Goal: Check status: Check status

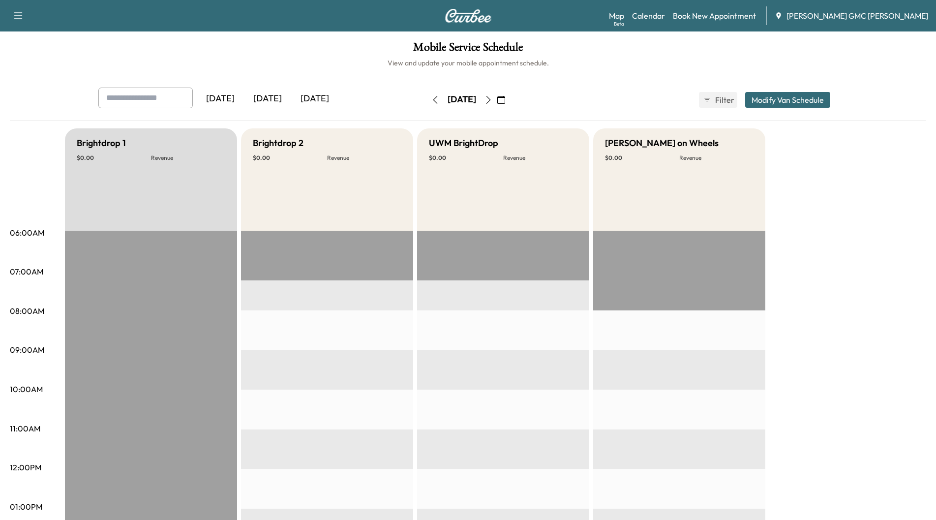
click at [304, 98] on div "[DATE]" at bounding box center [314, 99] width 47 height 23
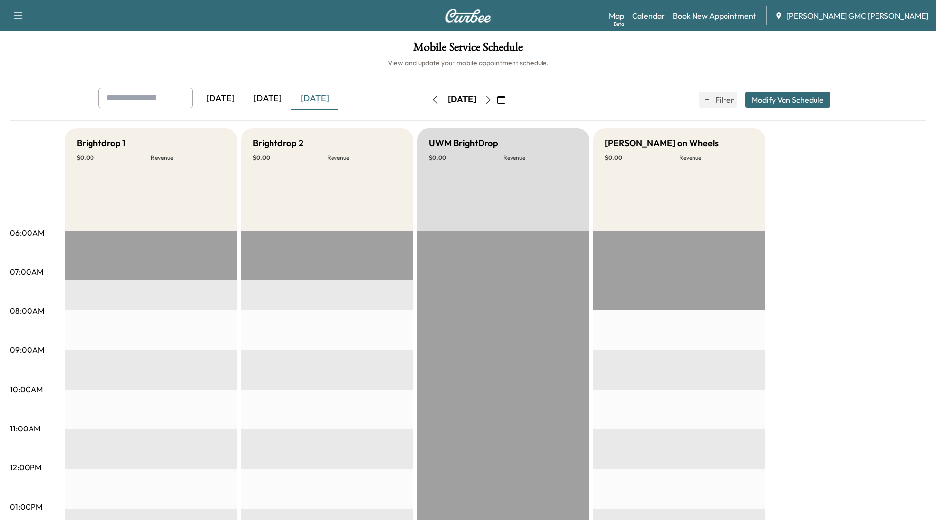
click at [492, 99] on icon "button" at bounding box center [488, 100] width 8 height 8
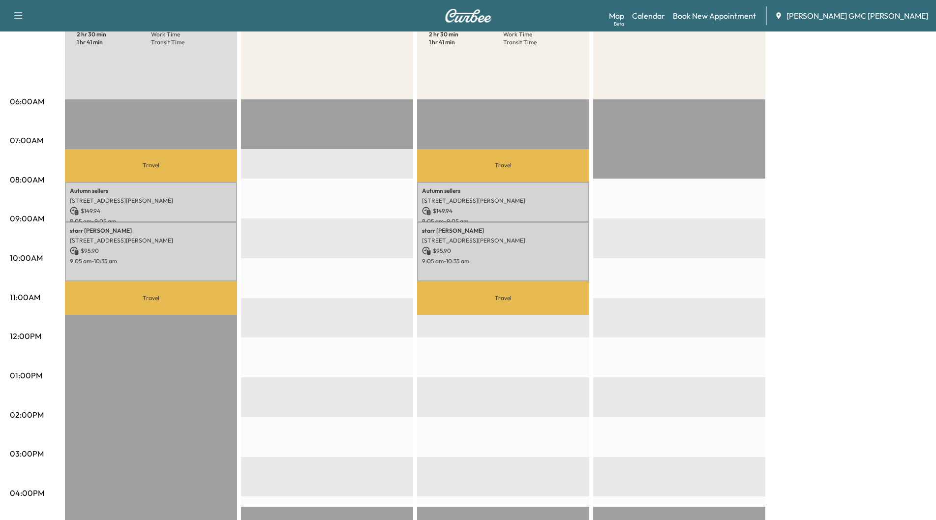
scroll to position [148, 0]
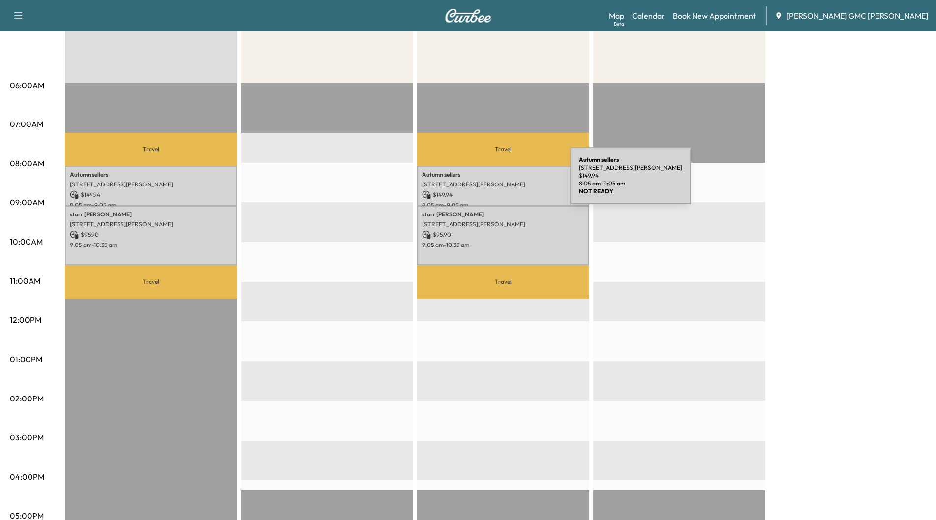
click at [496, 181] on p "[STREET_ADDRESS][PERSON_NAME]" at bounding box center [503, 184] width 162 height 8
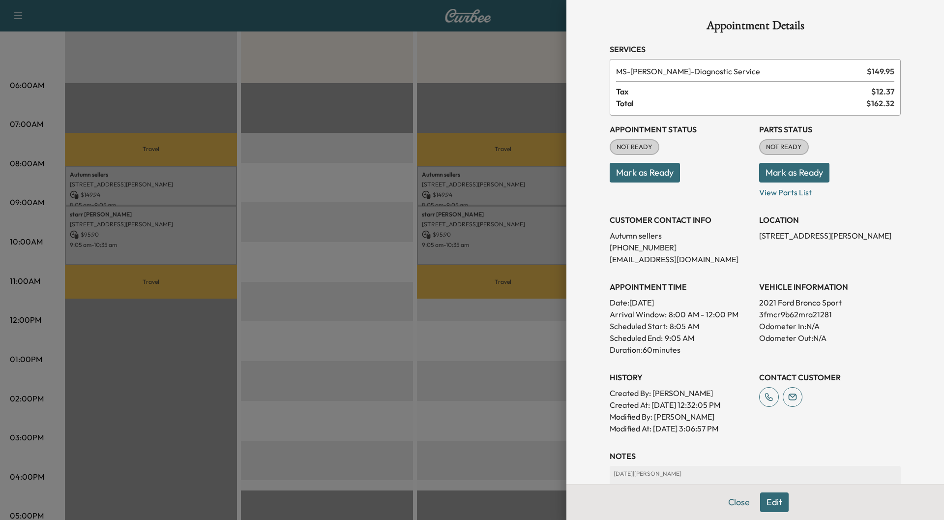
click at [492, 225] on div at bounding box center [472, 260] width 944 height 520
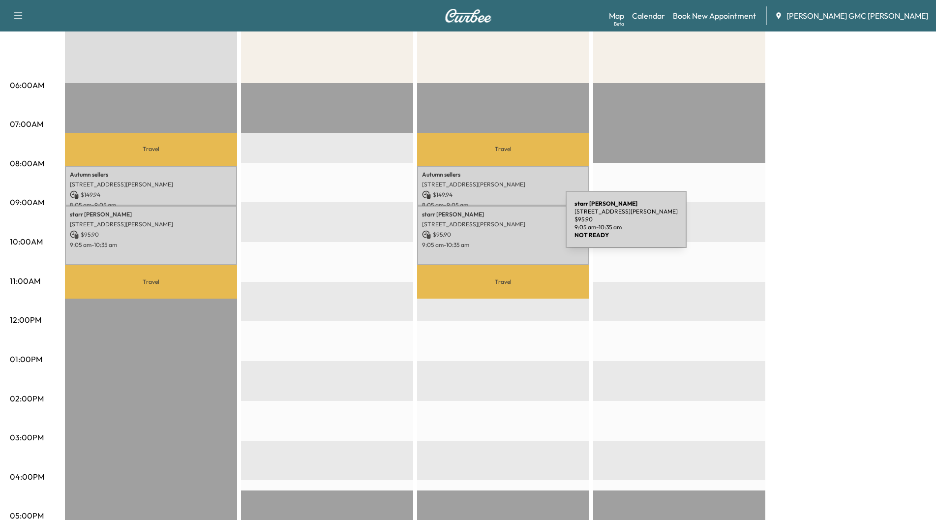
click at [492, 225] on p "[STREET_ADDRESS][PERSON_NAME]" at bounding box center [503, 224] width 162 height 8
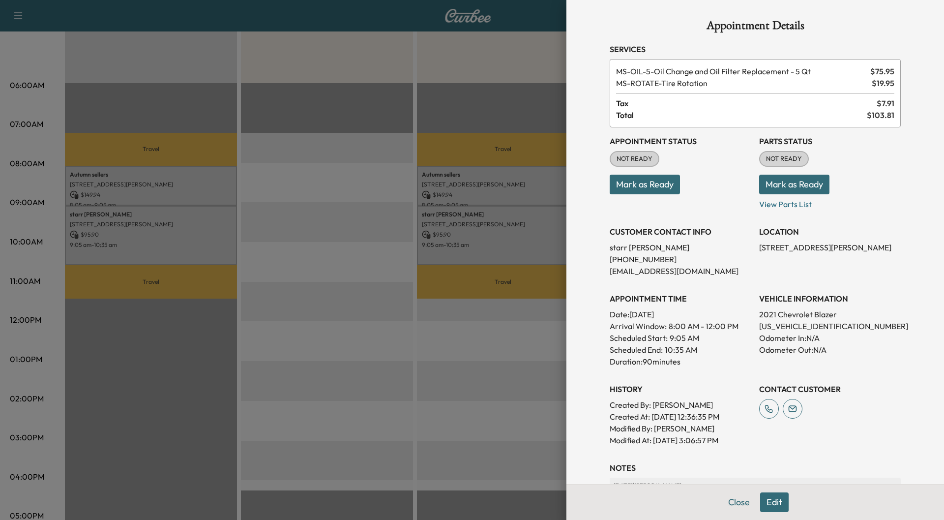
click at [727, 501] on button "Close" at bounding box center [739, 502] width 34 height 20
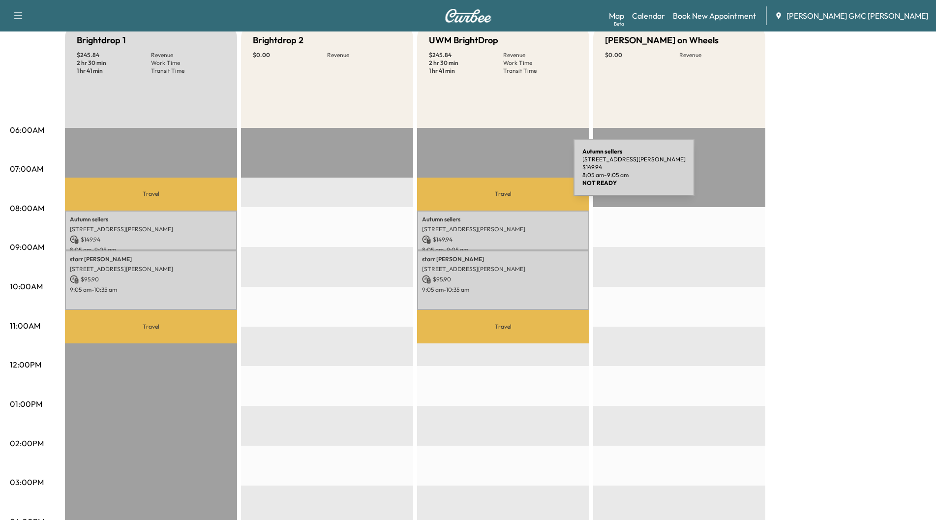
scroll to position [0, 0]
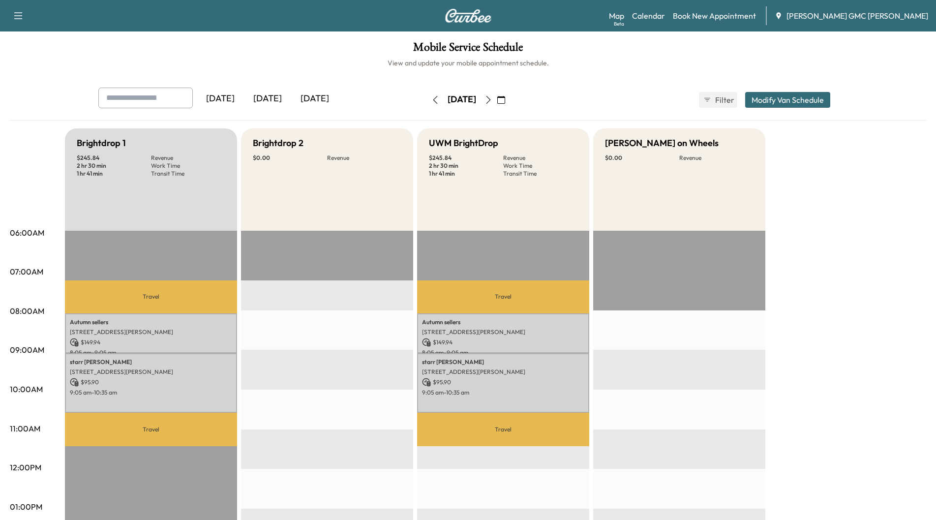
click at [492, 101] on icon "button" at bounding box center [488, 100] width 8 height 8
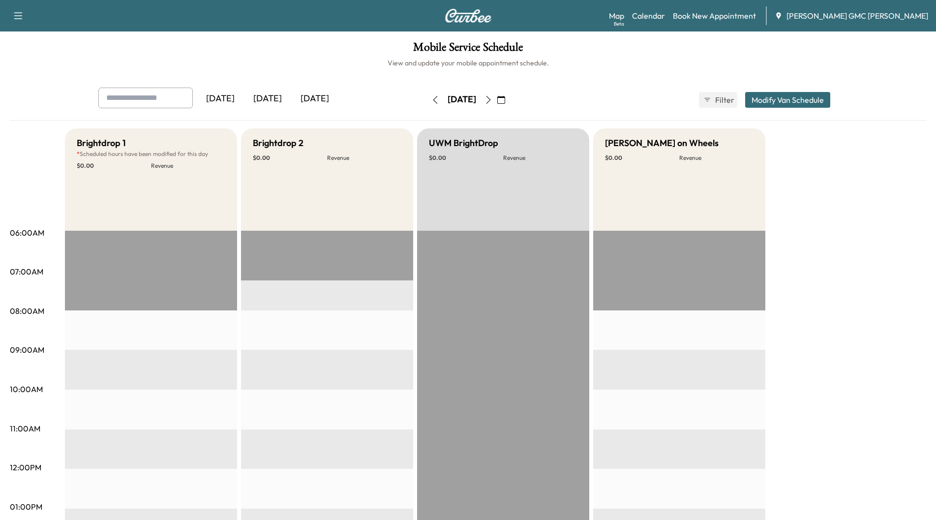
click at [492, 101] on icon "button" at bounding box center [488, 100] width 8 height 8
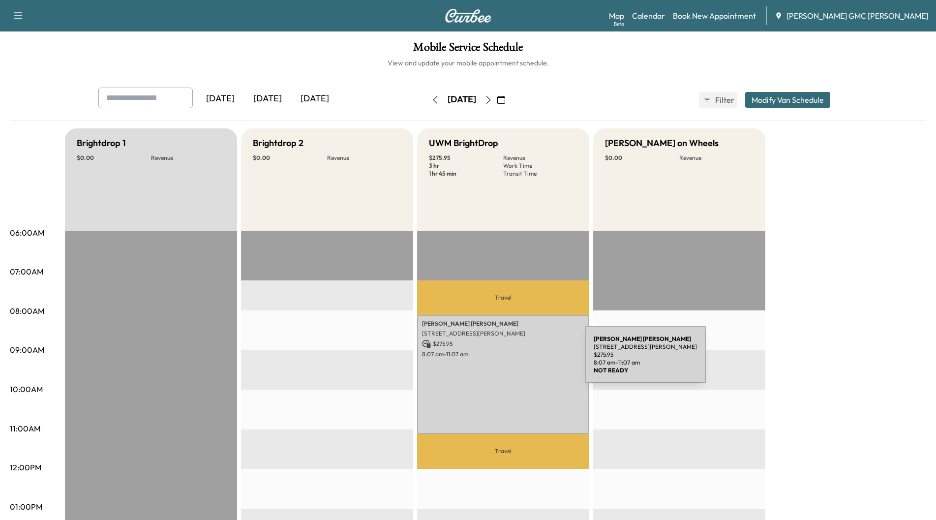
click at [511, 360] on div "[PERSON_NAME] [STREET_ADDRESS][PERSON_NAME] $ 275.95 8:07 am - 11:07 am" at bounding box center [503, 374] width 172 height 119
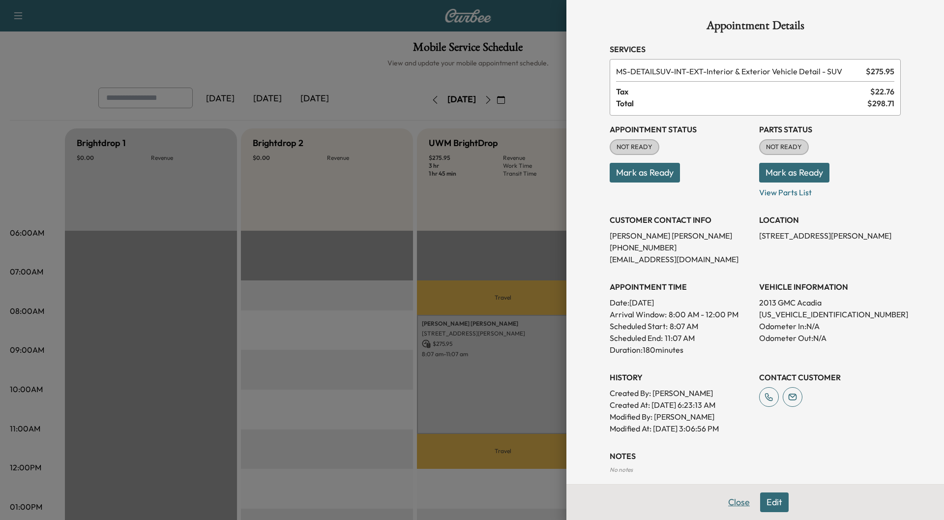
click at [735, 504] on button "Close" at bounding box center [739, 502] width 34 height 20
